Goal: Task Accomplishment & Management: Contribute content

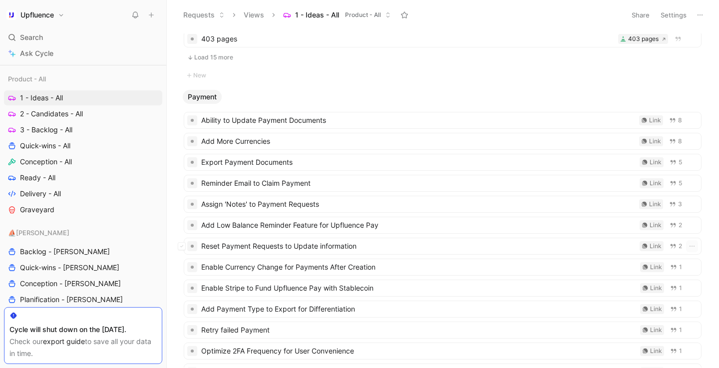
scroll to position [3464, 0]
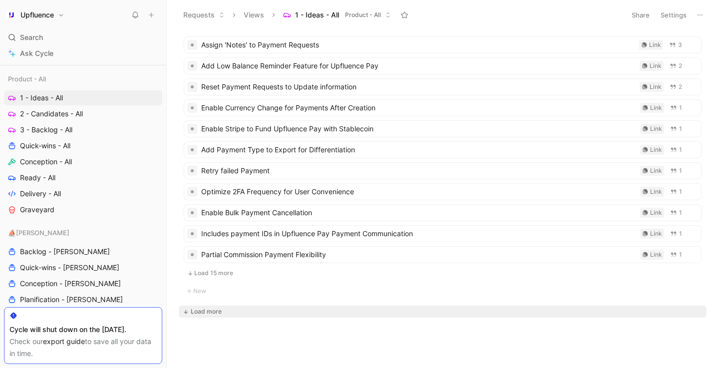
click at [217, 314] on div "Load more" at bounding box center [206, 312] width 31 height 10
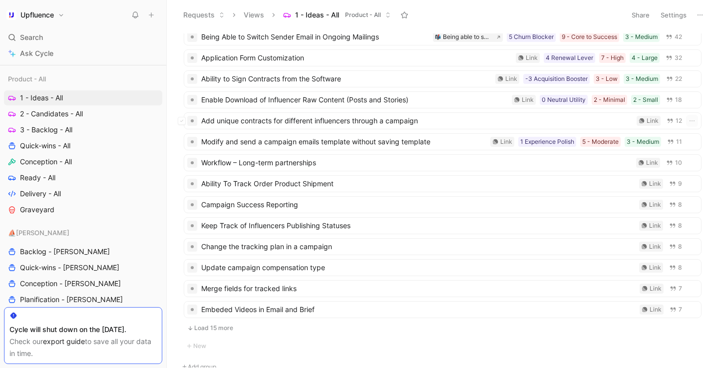
scroll to position [5301, 0]
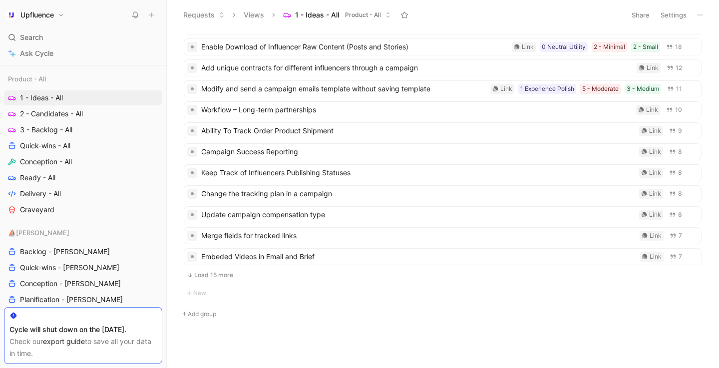
click at [213, 276] on button "Load 15 more" at bounding box center [443, 275] width 518 height 12
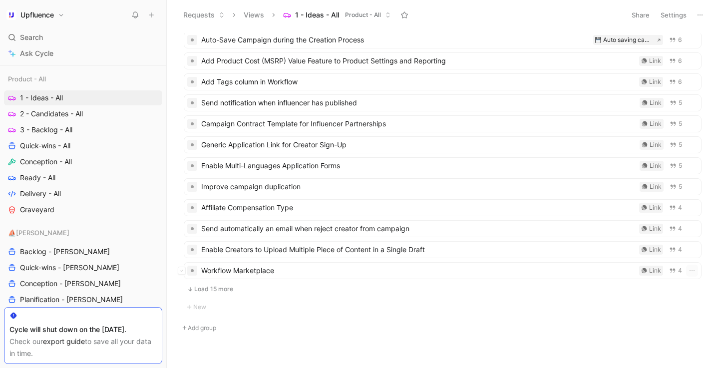
scroll to position [5603, 0]
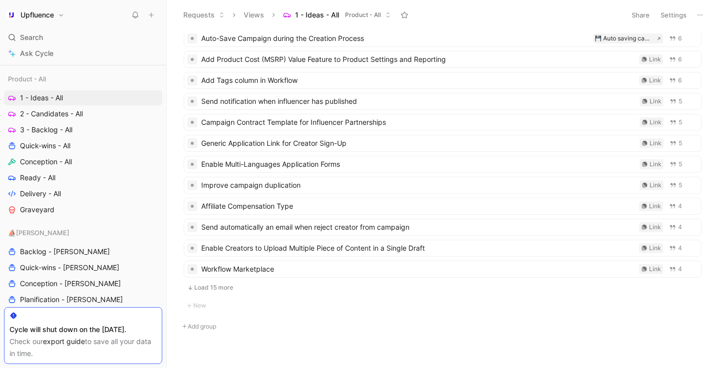
click at [210, 286] on button "Load 15 more" at bounding box center [443, 288] width 518 height 12
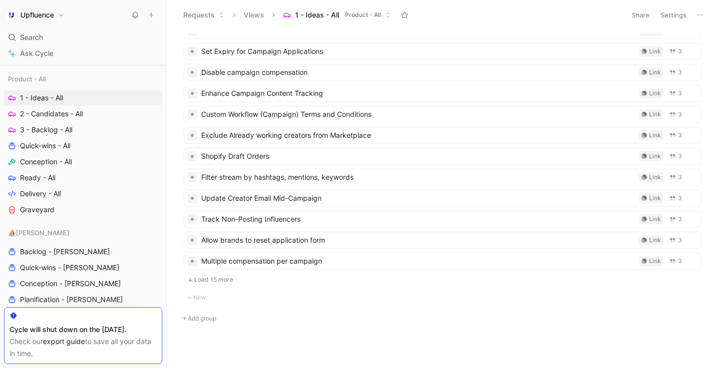
scroll to position [5932, 0]
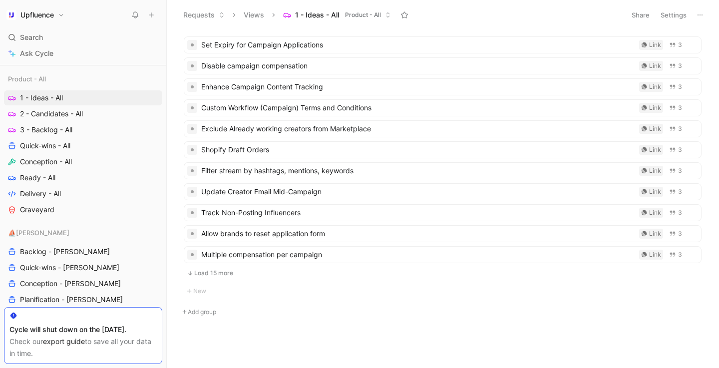
click at [212, 272] on button "Load 15 more" at bounding box center [443, 273] width 518 height 12
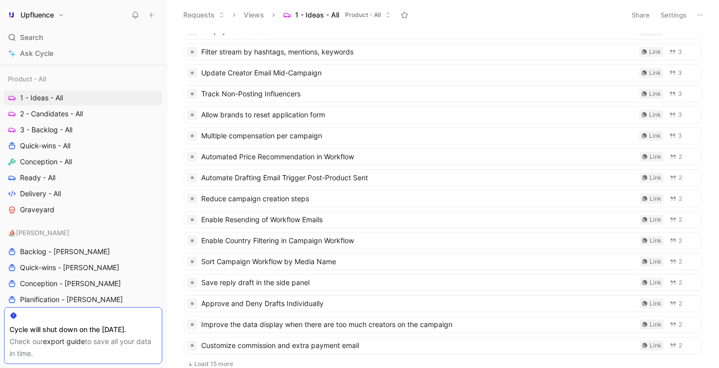
scroll to position [6143, 0]
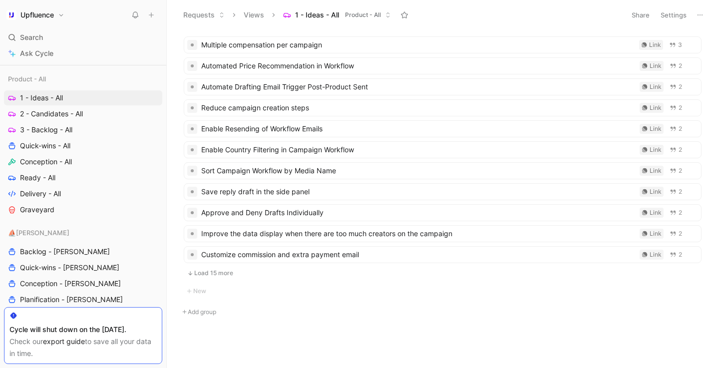
click at [213, 275] on button "Load 15 more" at bounding box center [443, 273] width 518 height 12
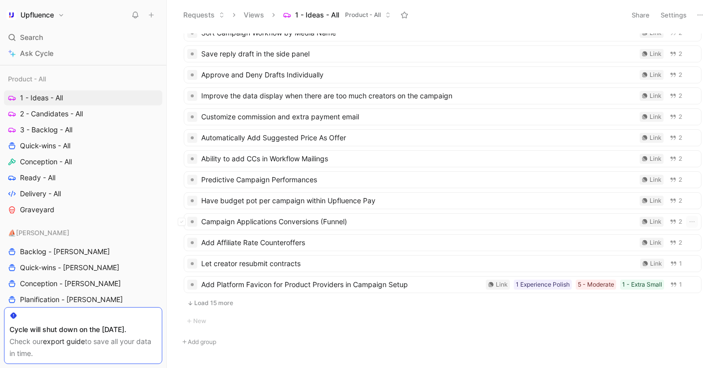
scroll to position [6311, 0]
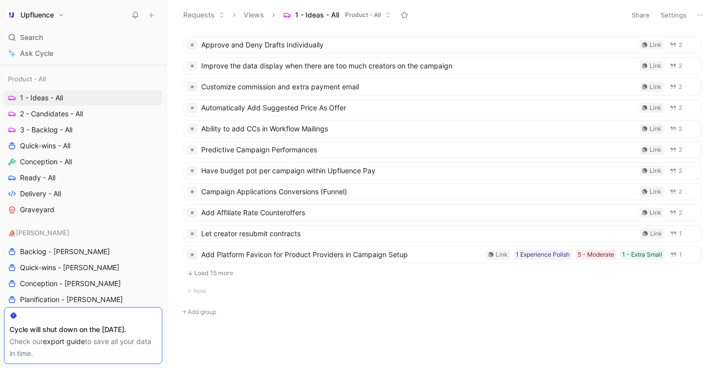
click at [213, 275] on button "Load 15 more" at bounding box center [443, 273] width 518 height 12
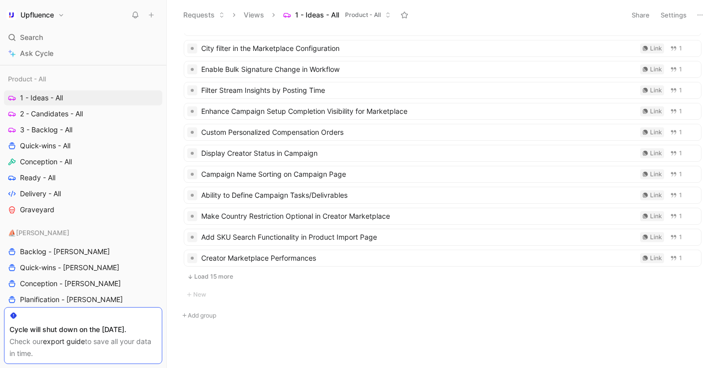
scroll to position [6626, 0]
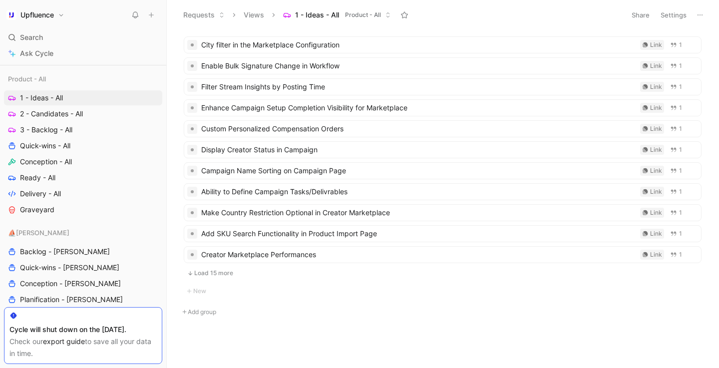
click at [213, 275] on button "Load 15 more" at bounding box center [443, 273] width 518 height 12
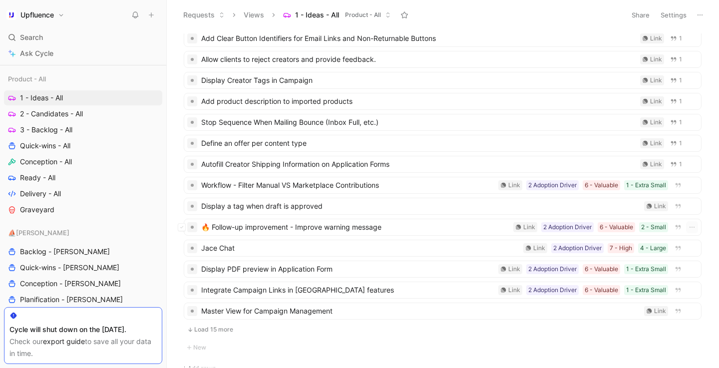
scroll to position [6941, 0]
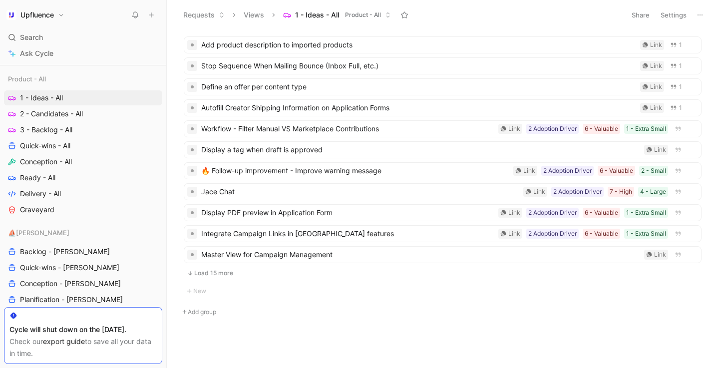
click at [213, 275] on button "Load 15 more" at bounding box center [443, 273] width 518 height 12
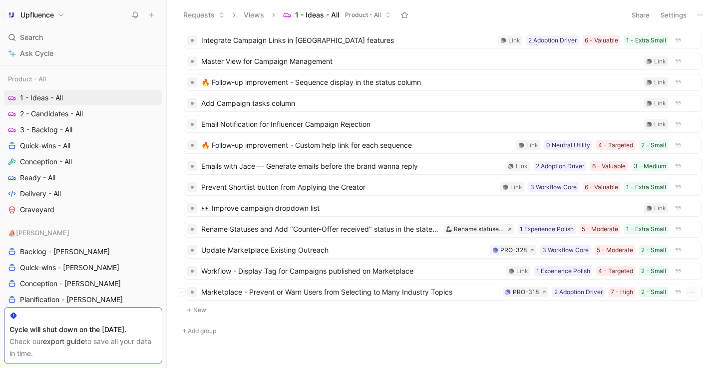
scroll to position [7154, 0]
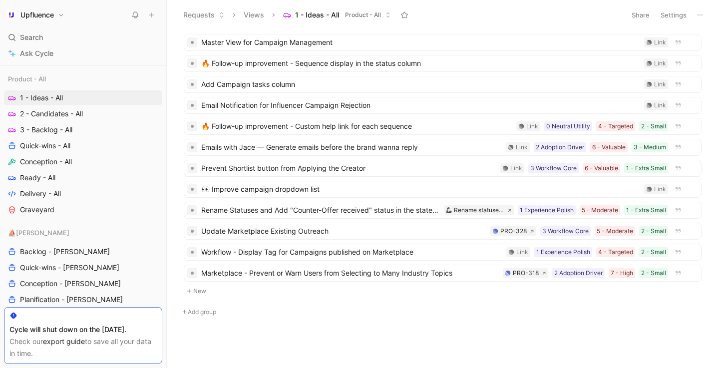
click at [207, 287] on button "New" at bounding box center [443, 291] width 520 height 12
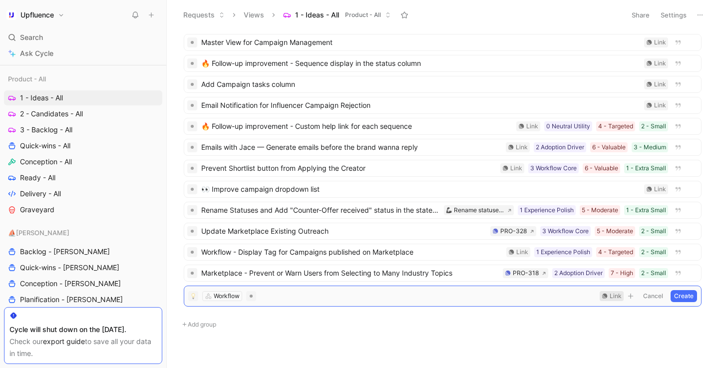
click at [620, 296] on div "Link" at bounding box center [616, 296] width 12 height 10
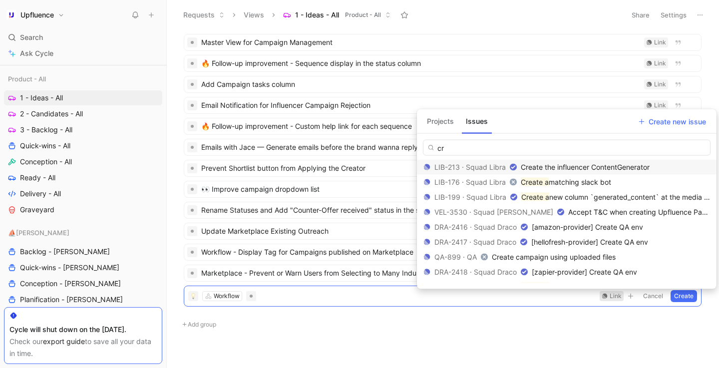
type input "c"
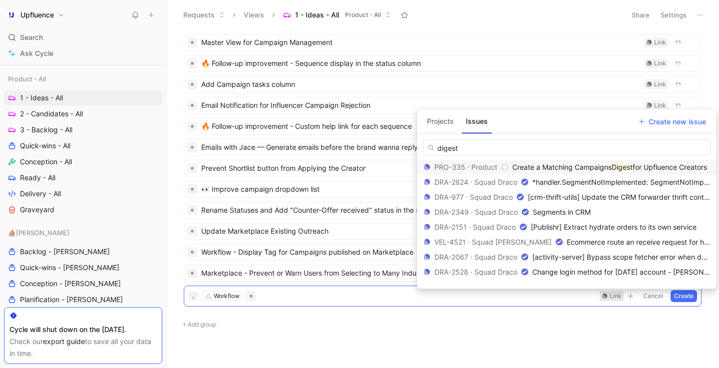
type input "digest"
click at [589, 166] on span "Create a Matching Campaigns" at bounding box center [561, 167] width 99 height 8
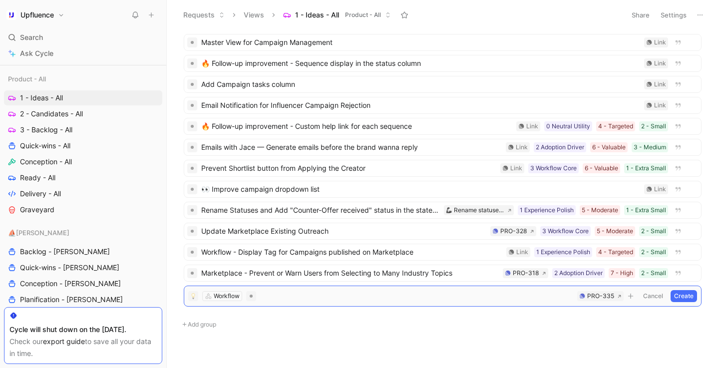
click at [684, 299] on button "Create" at bounding box center [684, 296] width 26 height 12
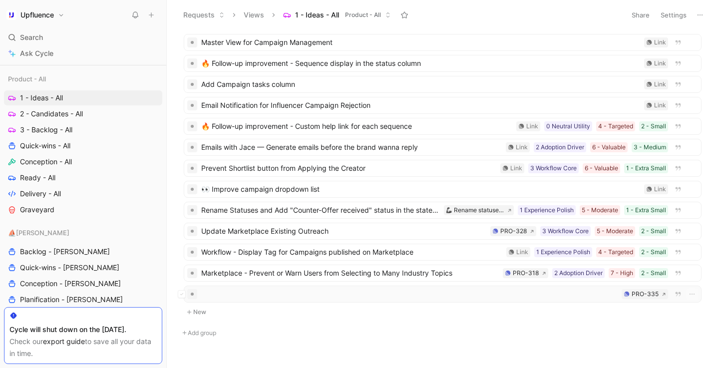
click at [381, 301] on div "PRO-335" at bounding box center [443, 294] width 518 height 17
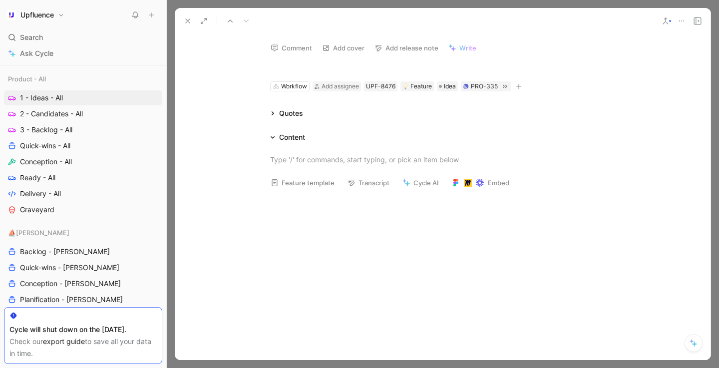
click at [330, 70] on h1 at bounding box center [443, 68] width 346 height 16
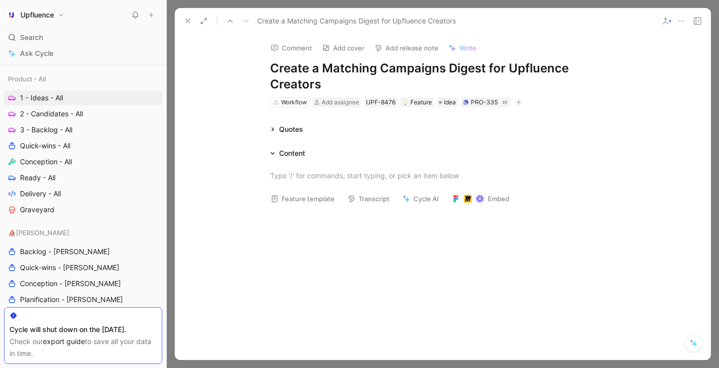
click at [275, 153] on div "Content" at bounding box center [287, 153] width 43 height 12
click at [302, 178] on div at bounding box center [443, 175] width 346 height 10
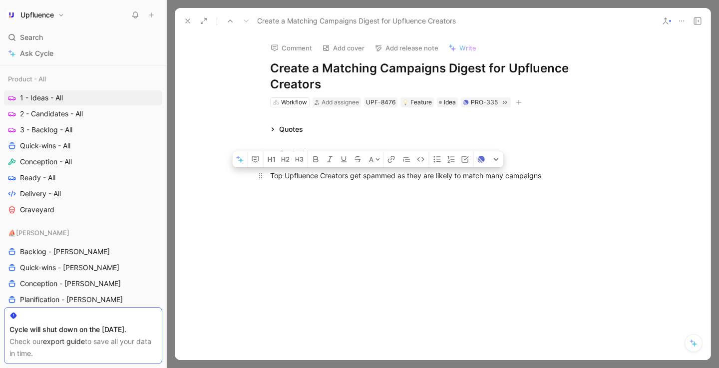
drag, startPoint x: 349, startPoint y: 177, endPoint x: 389, endPoint y: 177, distance: 40.0
click at [389, 177] on div "Top Upfluence Creators get spammed as they are likely to match many campaigns" at bounding box center [443, 175] width 346 height 10
click at [397, 177] on div "Top Upfluence Creators get spammed as they are likely to match many campaigns" at bounding box center [443, 175] width 346 height 10
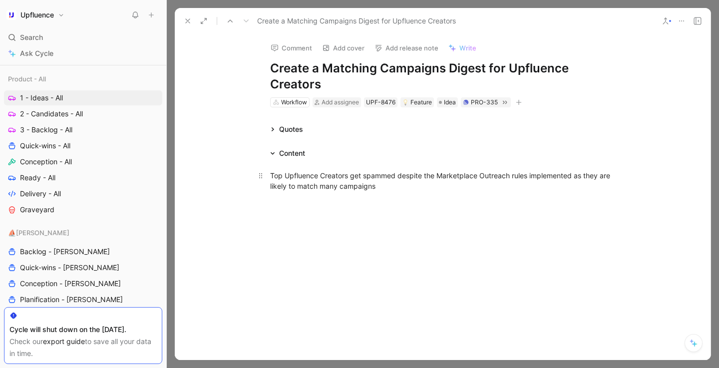
click at [398, 189] on div "Top Upfluence Creators get spammed despite the Marketplace Outreach rules imple…" at bounding box center [443, 180] width 346 height 21
click at [372, 200] on div "Top Upfluence Creators get spammed despite the Marketplace Outreach rules imple…" at bounding box center [443, 185] width 346 height 31
click at [416, 202] on p "Top Upfluence Creators get spammed despite the Marketplace Outreach rules imple…" at bounding box center [443, 185] width 384 height 37
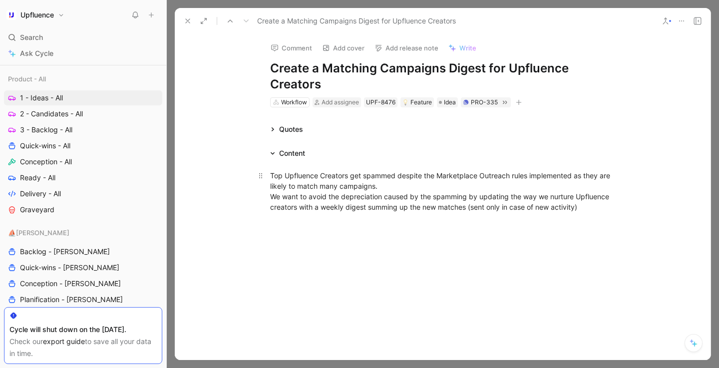
click at [586, 210] on div "Top Upfluence Creators get spammed despite the Marketplace Outreach rules imple…" at bounding box center [443, 191] width 346 height 42
click at [421, 146] on div "Quotes Content Top Upfluence Creators get spammed despite the Marketplace Outre…" at bounding box center [443, 228] width 536 height 210
click at [186, 24] on icon at bounding box center [188, 21] width 8 height 8
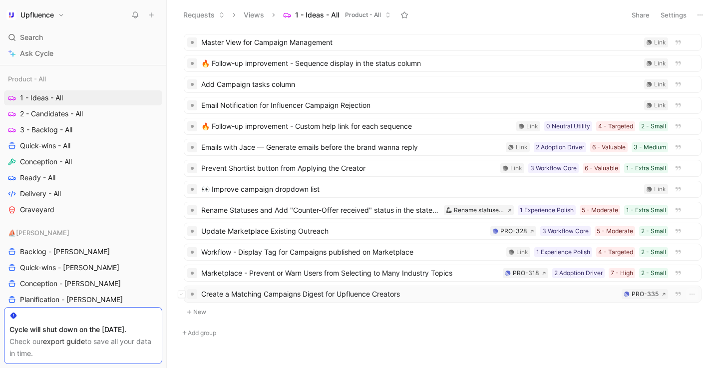
click at [516, 297] on span "Create a Matching Campaigns Digest for Upfluence Creators" at bounding box center [409, 294] width 417 height 12
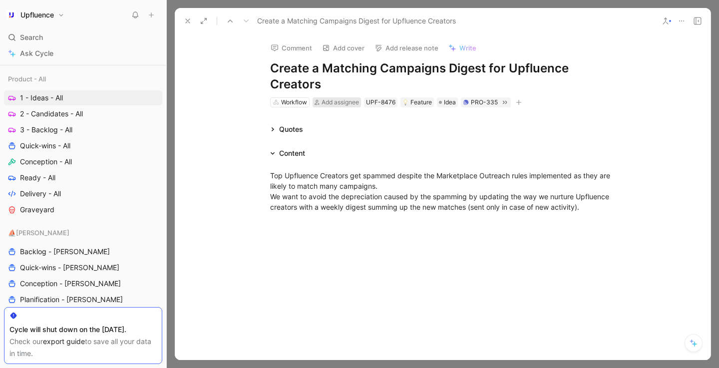
click at [353, 102] on span "Add assignee" at bounding box center [340, 101] width 37 height 7
click at [187, 21] on use at bounding box center [188, 21] width 4 height 4
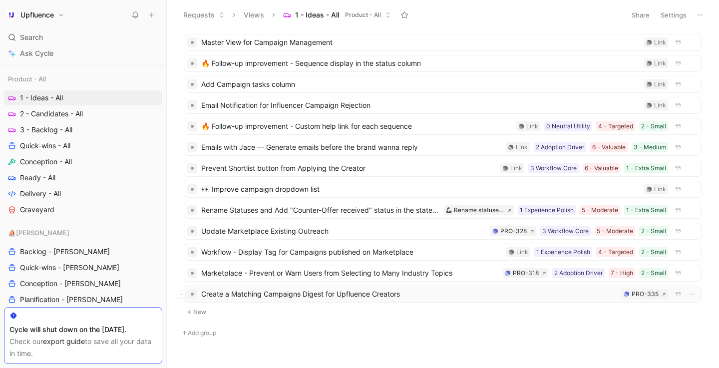
click at [527, 295] on span "Create a Matching Campaigns Digest for Upfluence Creators" at bounding box center [409, 294] width 417 height 12
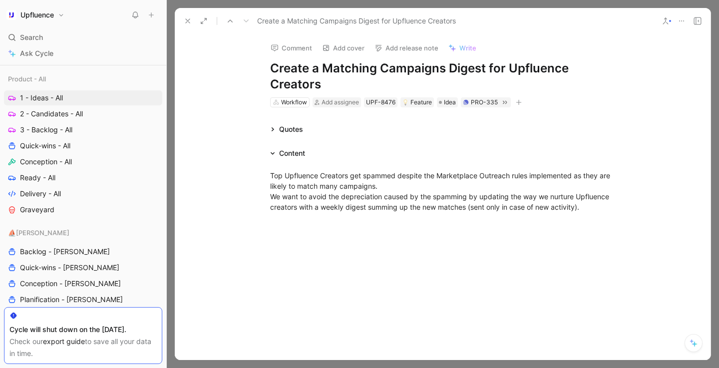
click at [519, 101] on icon "button" at bounding box center [519, 102] width 6 height 6
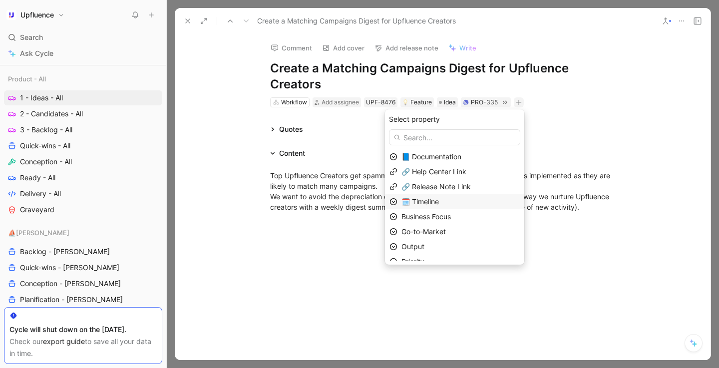
scroll to position [23, 0]
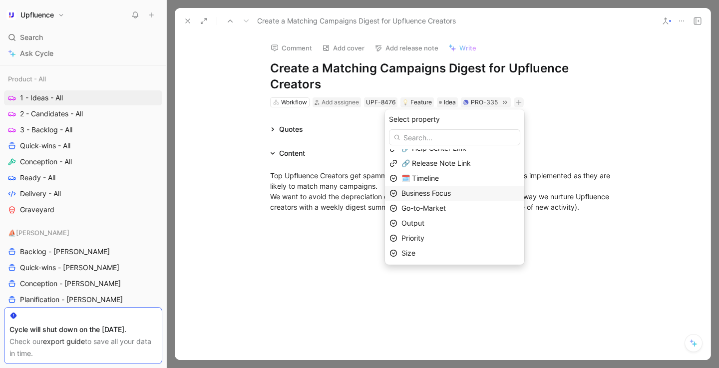
click at [469, 196] on div "Business Focus" at bounding box center [461, 193] width 118 height 12
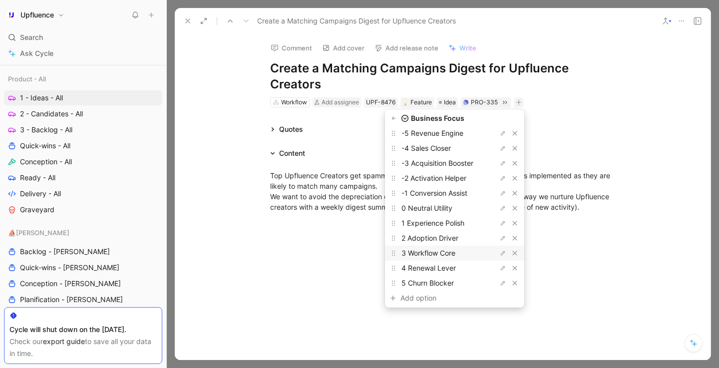
scroll to position [41, 0]
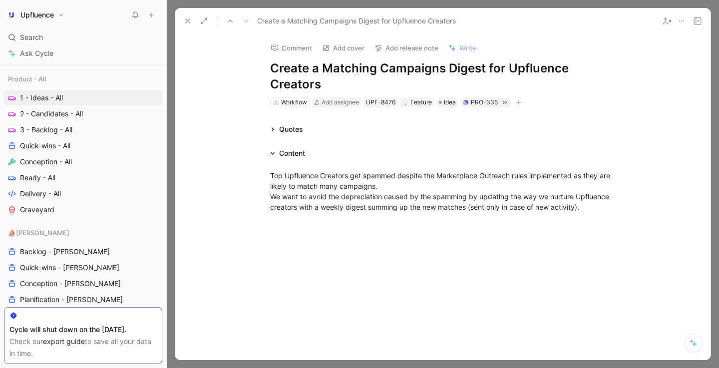
click at [518, 105] on button "button" at bounding box center [519, 102] width 10 height 10
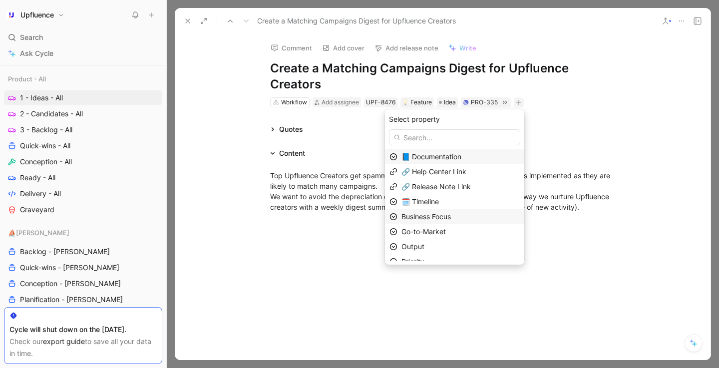
click at [423, 215] on span "Business Focus" at bounding box center [426, 216] width 49 height 8
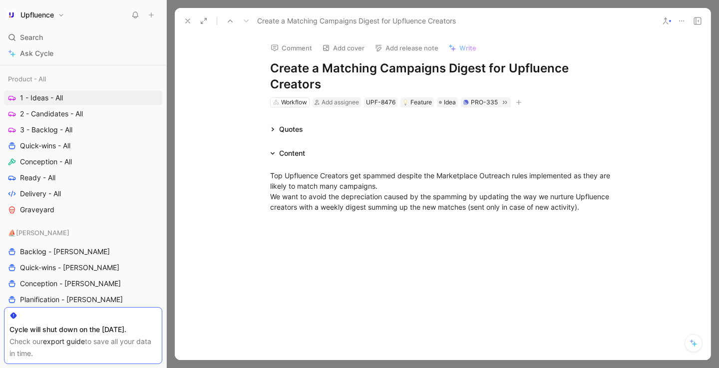
click at [519, 100] on icon "button" at bounding box center [519, 102] width 0 height 5
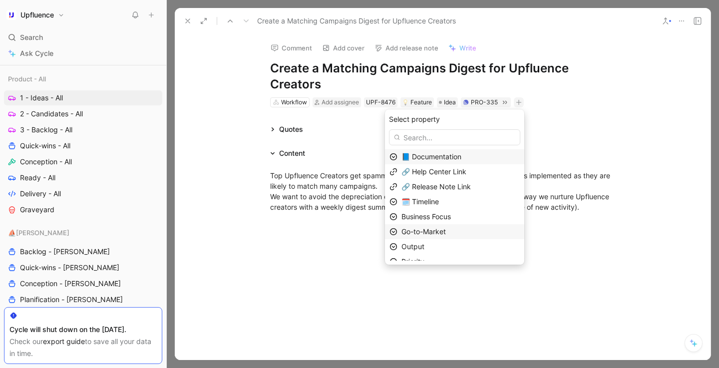
click at [446, 236] on div "Go-to-Market" at bounding box center [461, 232] width 118 height 12
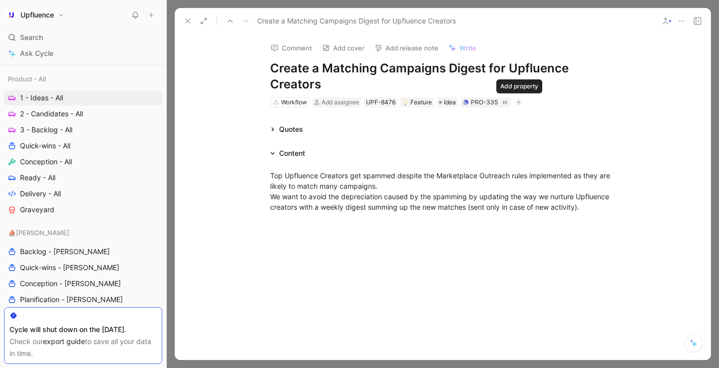
click at [520, 104] on icon "button" at bounding box center [519, 102] width 6 height 6
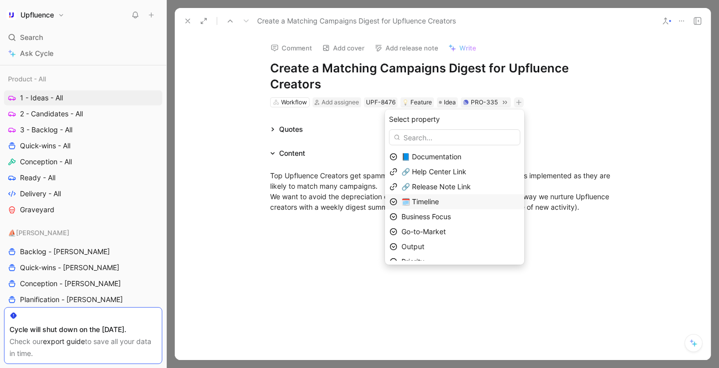
scroll to position [23, 0]
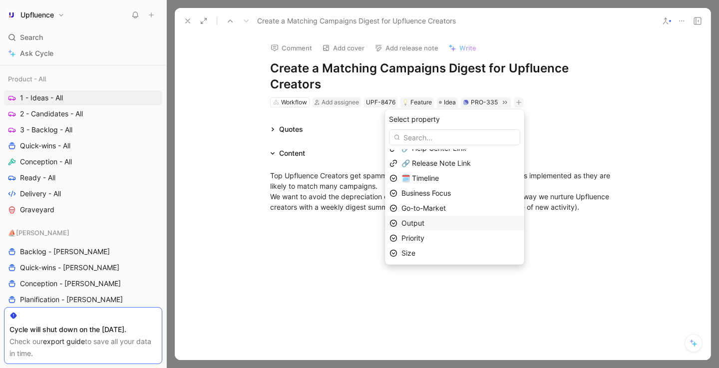
click at [460, 222] on div "Output" at bounding box center [461, 223] width 118 height 12
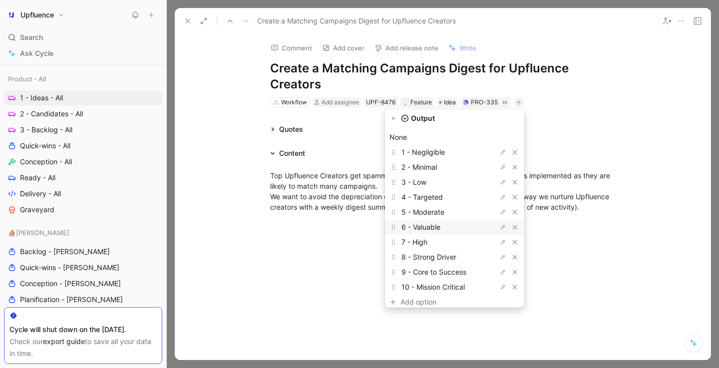
scroll to position [26, 0]
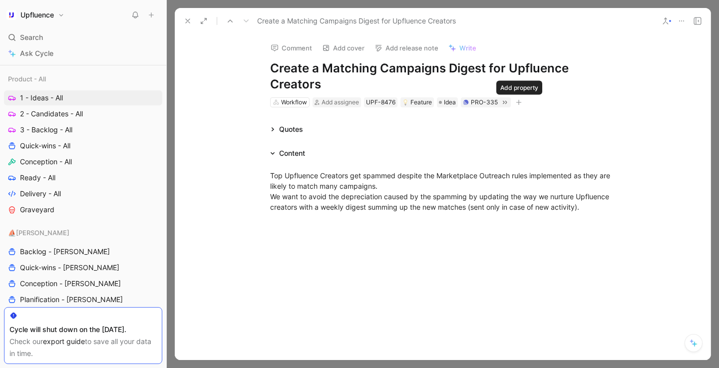
click at [520, 103] on icon "button" at bounding box center [519, 102] width 6 height 6
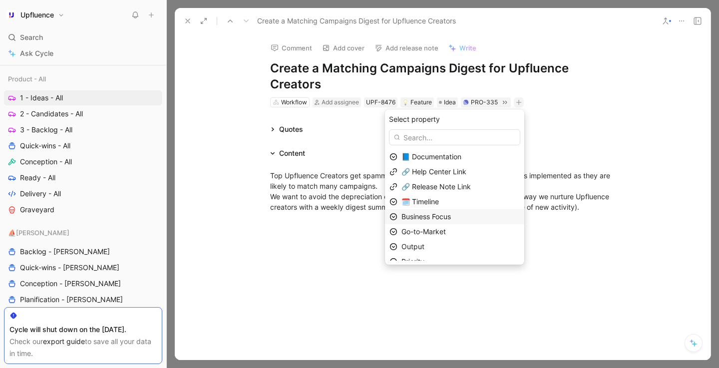
scroll to position [23, 0]
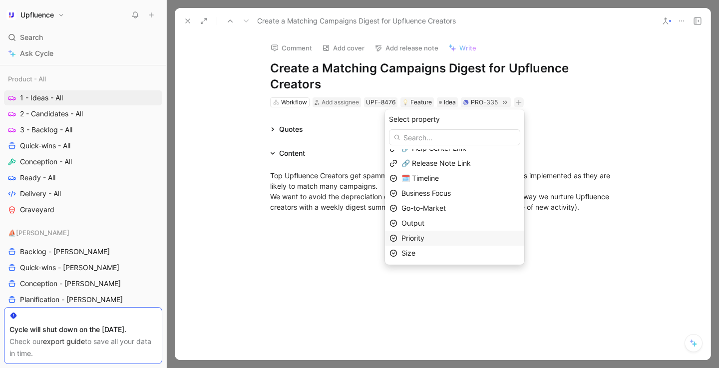
click at [448, 240] on div "Priority" at bounding box center [461, 238] width 118 height 12
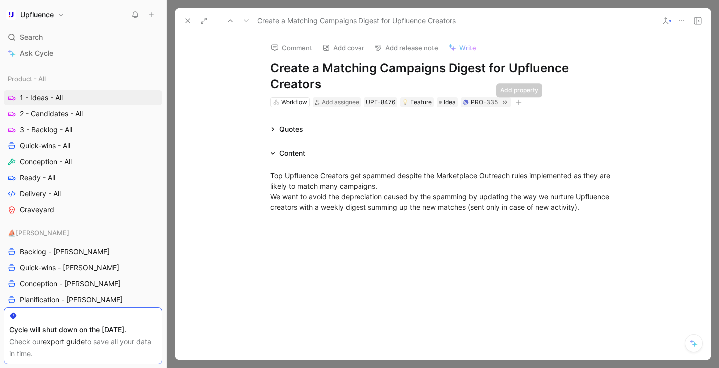
click at [516, 101] on icon "button" at bounding box center [519, 102] width 6 height 6
click at [188, 26] on button at bounding box center [188, 21] width 14 height 14
